Goal: Complete application form: Complete application form

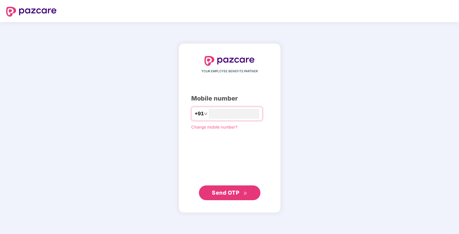
type input "**********"
click at [225, 195] on span "Send OTP" at bounding box center [225, 193] width 27 height 6
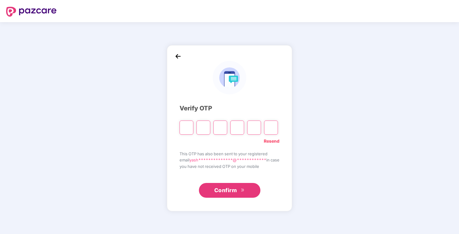
type input "*"
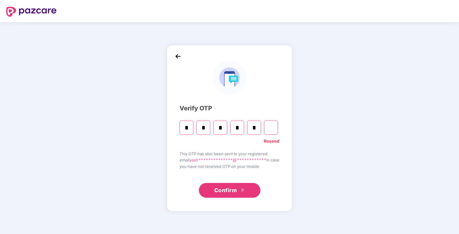
type input "*"
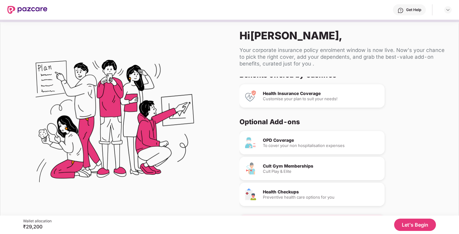
scroll to position [26, 0]
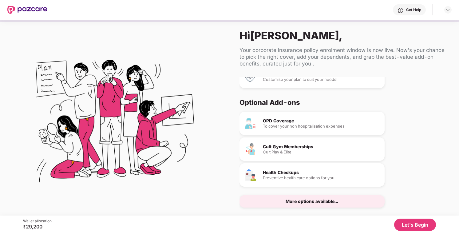
click at [415, 228] on button "Let's Begin" at bounding box center [415, 225] width 42 height 12
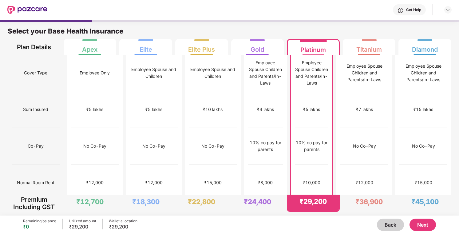
scroll to position [3, 0]
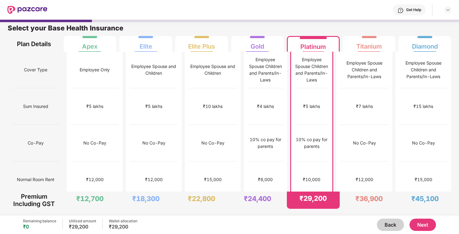
click at [430, 226] on button "Next" at bounding box center [423, 225] width 26 height 12
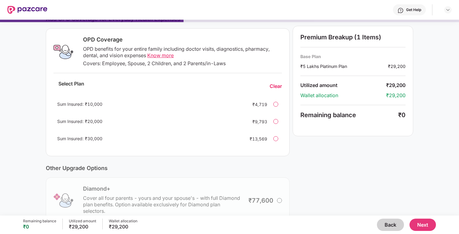
scroll to position [90, 0]
click at [278, 105] on div at bounding box center [276, 104] width 5 height 5
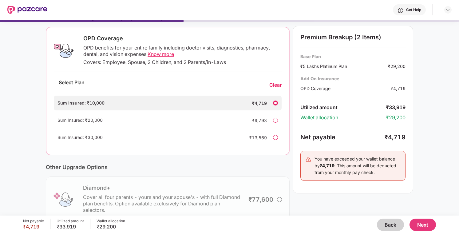
scroll to position [82, 0]
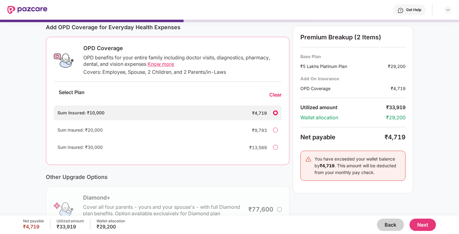
click at [276, 94] on div "Clear" at bounding box center [276, 95] width 12 height 6
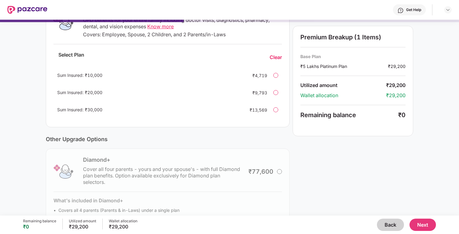
scroll to position [150, 0]
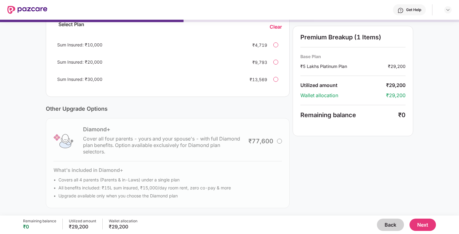
click at [429, 226] on button "Next" at bounding box center [423, 225] width 26 height 12
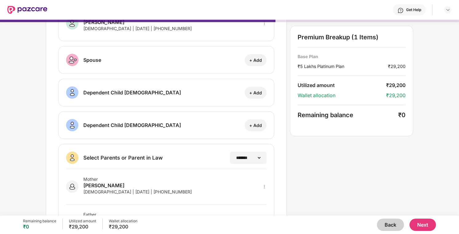
scroll to position [47, 0]
click at [422, 223] on button "Next" at bounding box center [423, 225] width 26 height 12
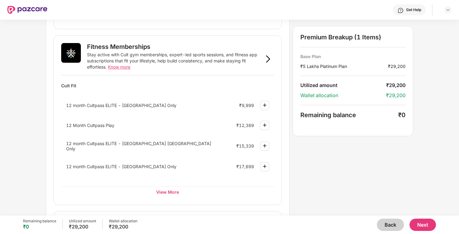
scroll to position [218, 0]
click at [266, 103] on img at bounding box center [264, 104] width 7 height 7
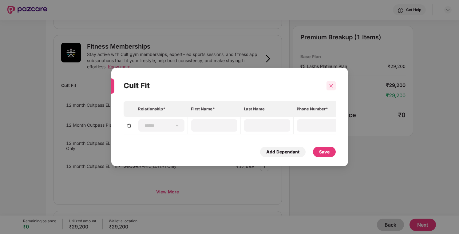
click at [331, 82] on div at bounding box center [331, 85] width 9 height 9
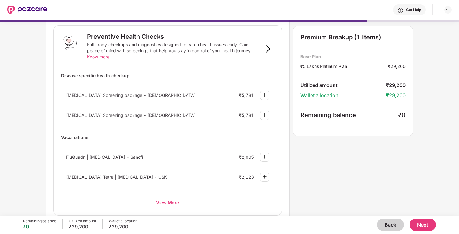
scroll to position [47, 0]
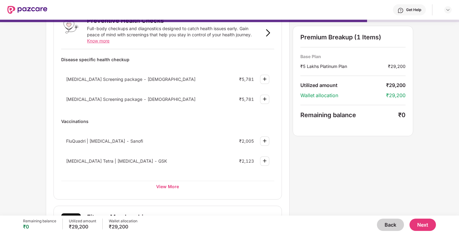
click at [396, 225] on button "Back" at bounding box center [390, 225] width 27 height 12
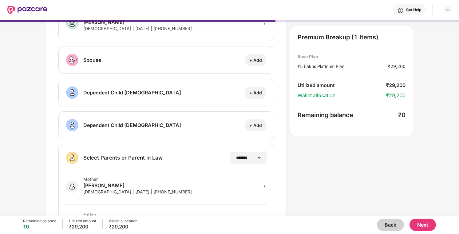
click at [396, 225] on button "Back" at bounding box center [390, 225] width 27 height 12
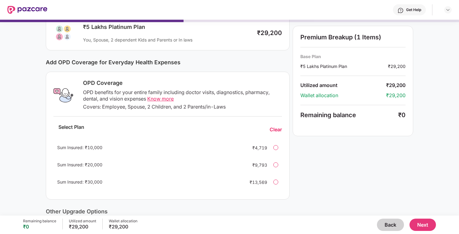
click at [396, 225] on button "Back" at bounding box center [390, 225] width 27 height 12
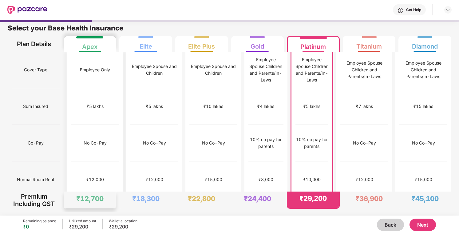
click at [90, 140] on div "No Co-Pay" at bounding box center [95, 143] width 23 height 7
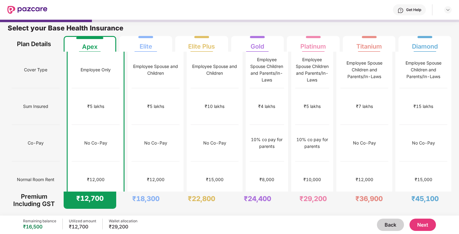
click at [148, 13] on div "Get Help" at bounding box center [249, 10] width 405 height 20
